Goal: Task Accomplishment & Management: Use online tool/utility

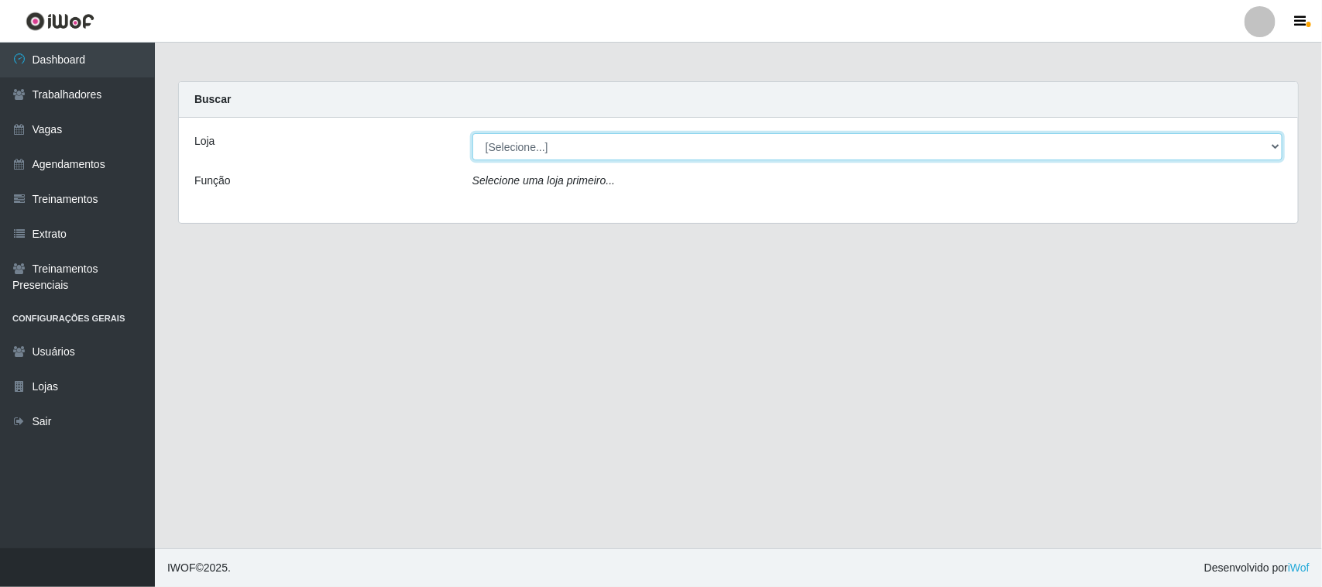
click at [1268, 148] on select "[Selecione...] [GEOGRAPHIC_DATA]" at bounding box center [877, 146] width 810 height 27
click at [1272, 138] on select "[Selecione...] [GEOGRAPHIC_DATA]" at bounding box center [877, 146] width 810 height 27
select select "65"
click at [472, 133] on select "[Selecione...] [GEOGRAPHIC_DATA]" at bounding box center [877, 146] width 810 height 27
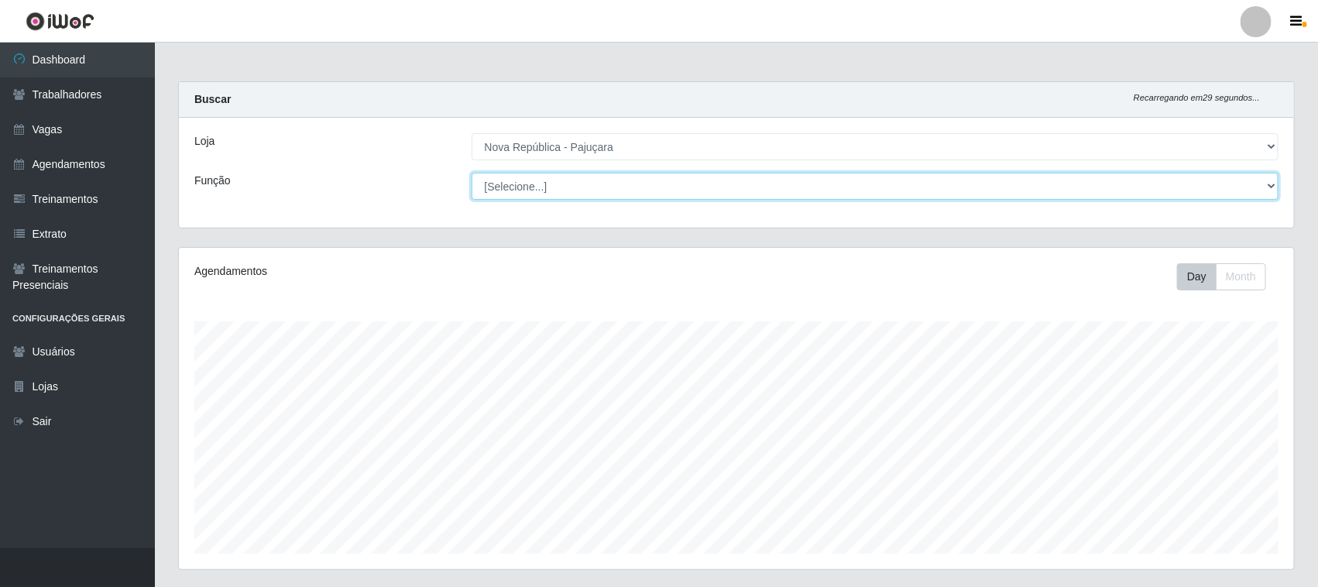
scroll to position [322, 1115]
click at [1272, 187] on select "[Selecione...] Balconista Operador de Caixa Repositor" at bounding box center [876, 186] width 808 height 27
select select "22"
click at [472, 173] on select "[Selecione...] Balconista Operador de Caixa Repositor" at bounding box center [876, 186] width 808 height 27
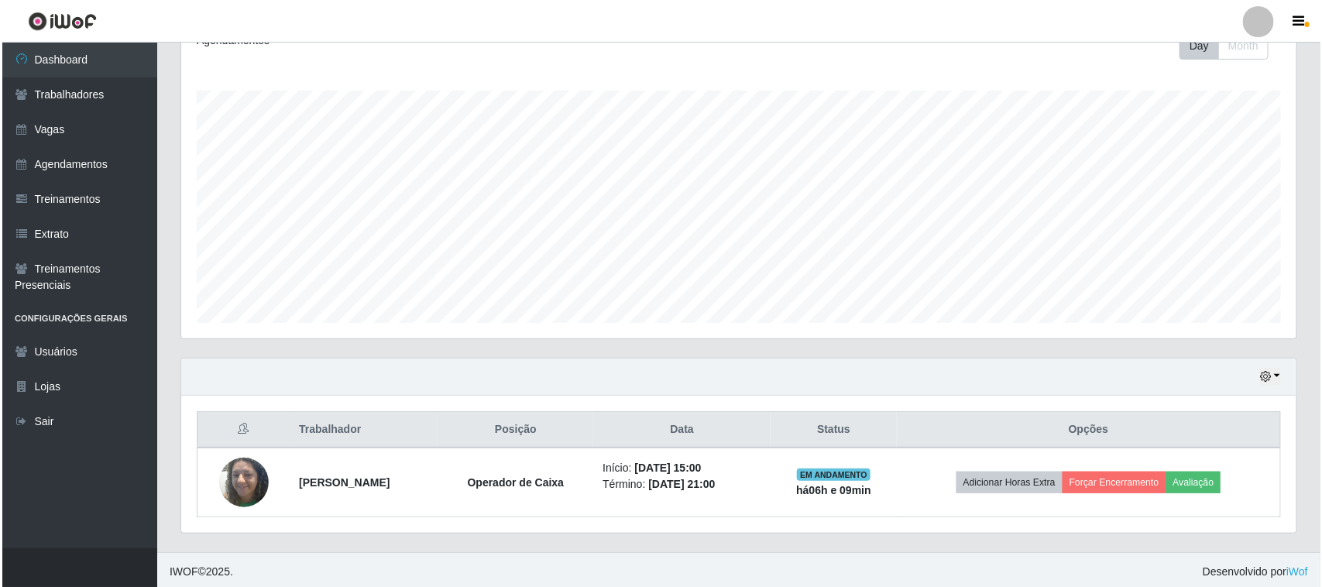
scroll to position [236, 0]
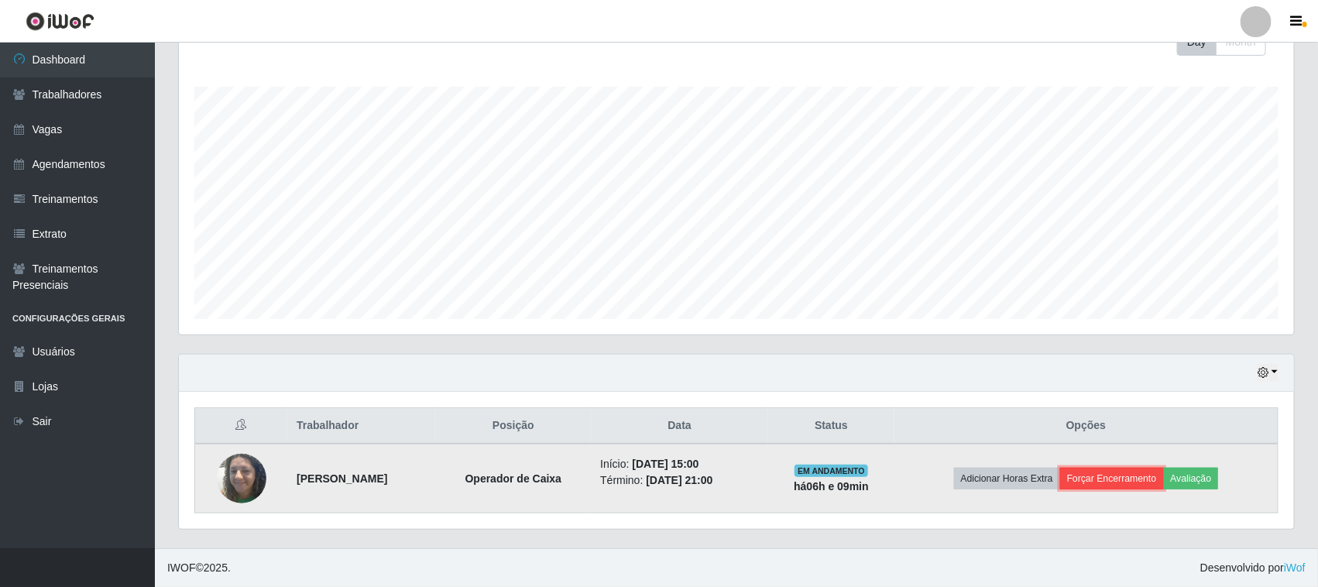
click at [1124, 479] on button "Forçar Encerramento" at bounding box center [1112, 479] width 104 height 22
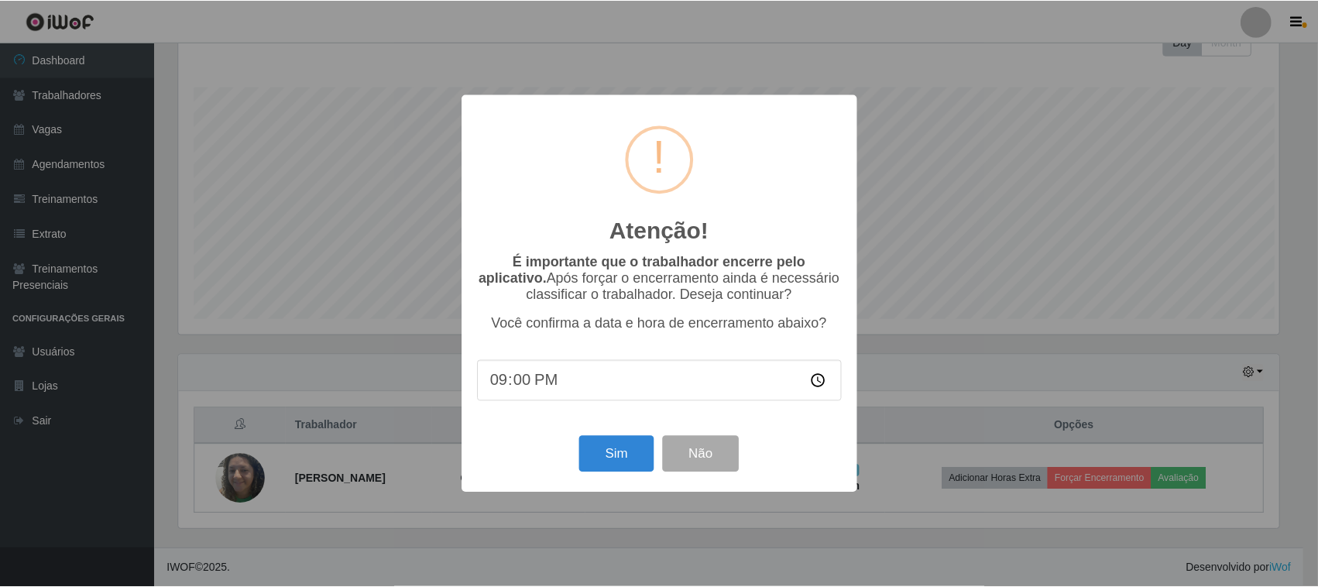
scroll to position [322, 1104]
click at [586, 457] on button "Sim" at bounding box center [618, 454] width 75 height 36
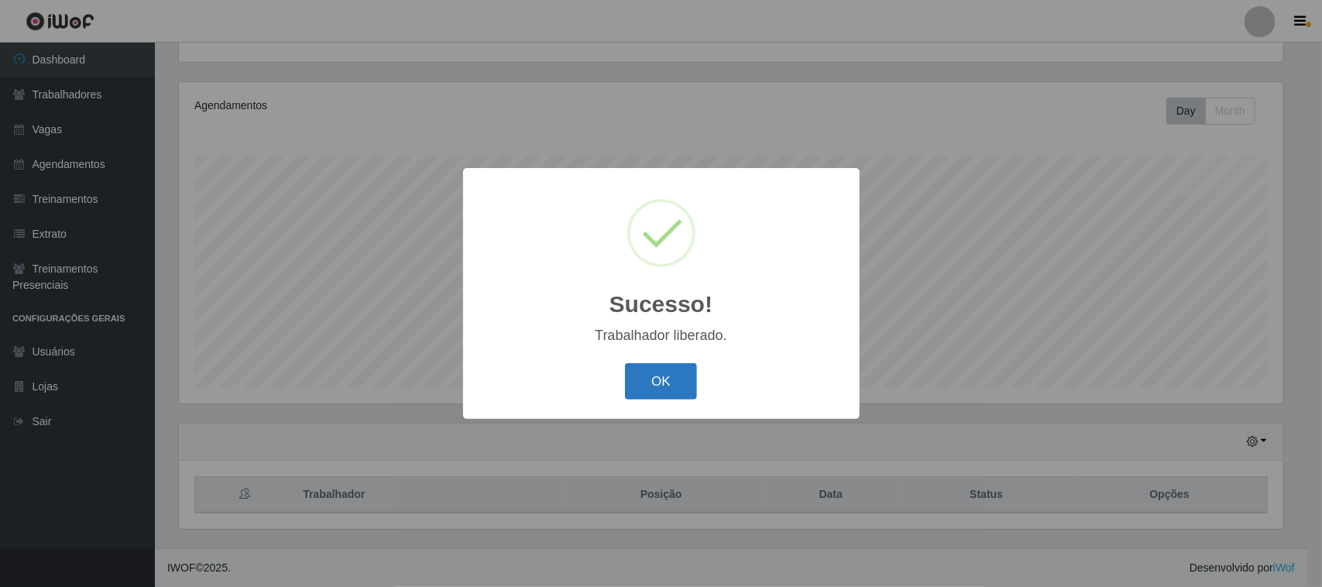
click at [659, 387] on button "OK" at bounding box center [661, 381] width 72 height 36
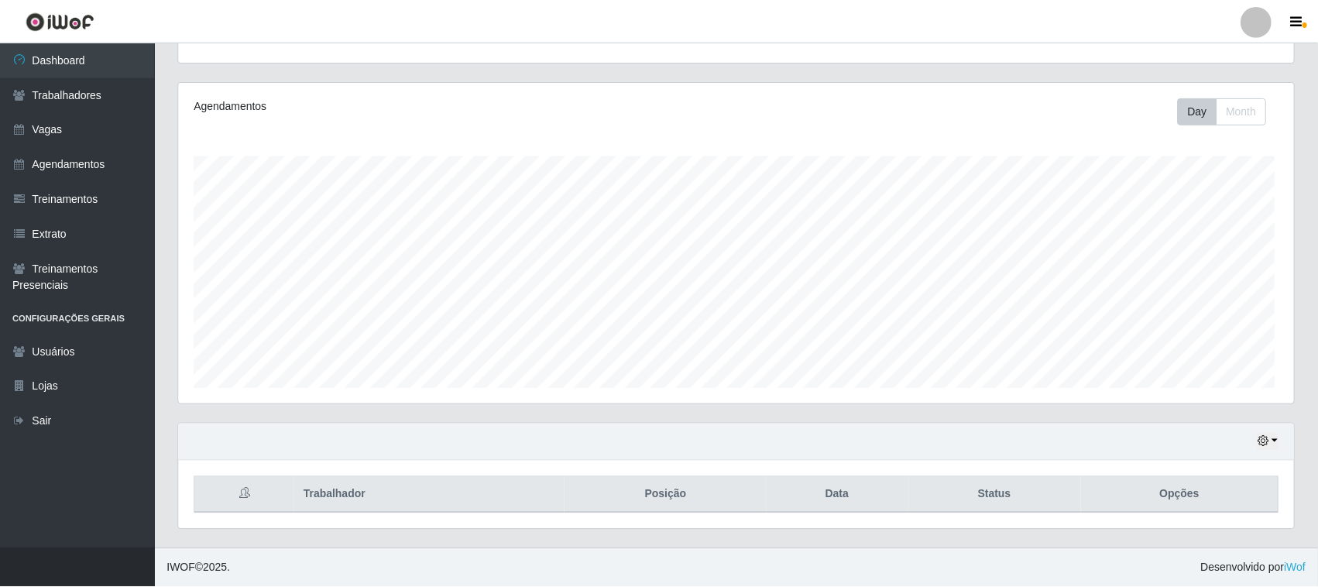
scroll to position [322, 1115]
